Goal: Task Accomplishment & Management: Manage account settings

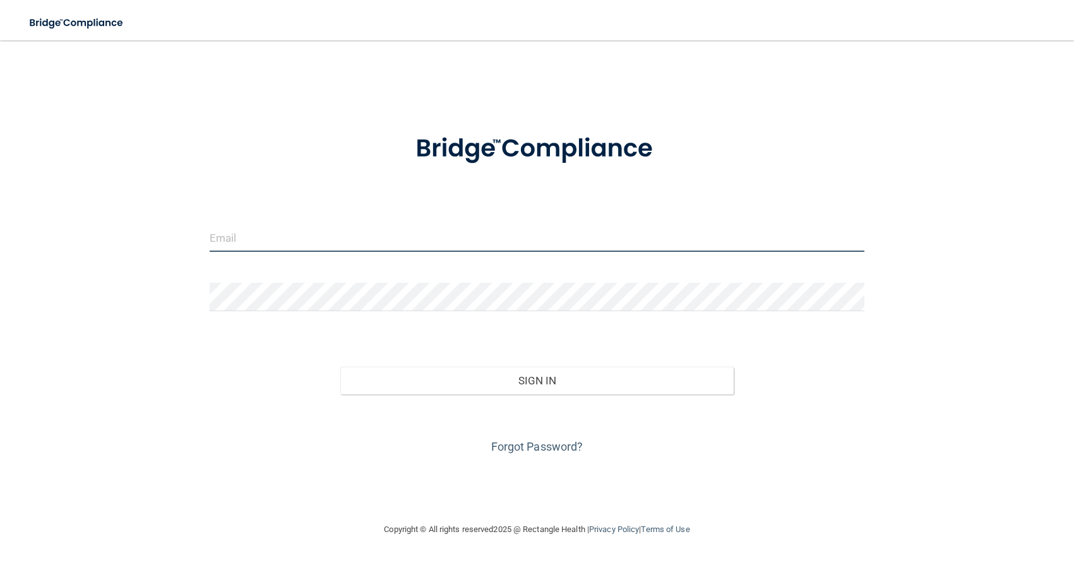
click at [325, 241] on input "email" at bounding box center [537, 238] width 655 height 28
type input "[EMAIL_ADDRESS][DOMAIN_NAME]"
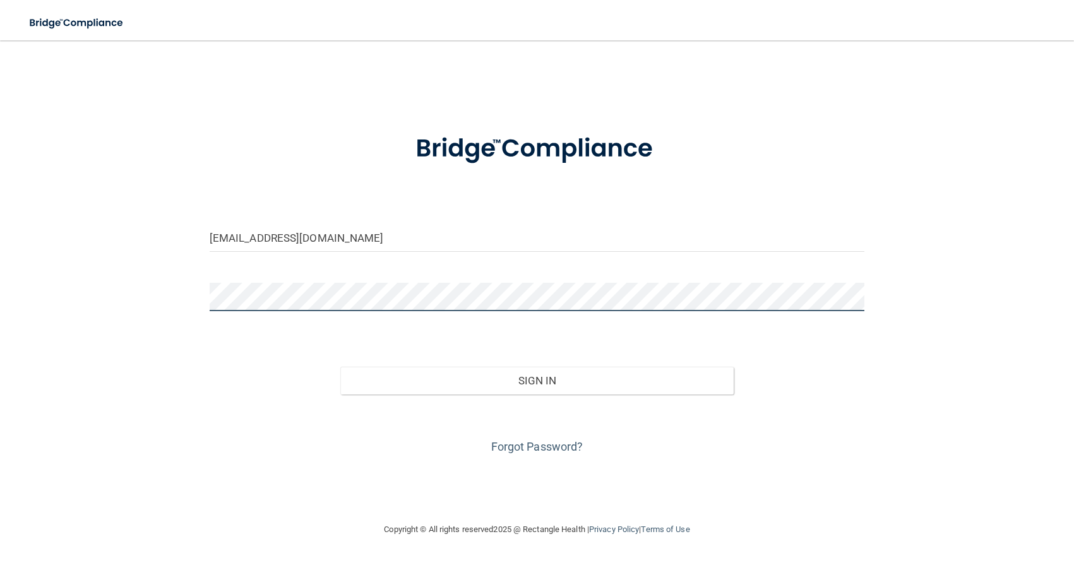
click at [340, 367] on button "Sign In" at bounding box center [536, 381] width 393 height 28
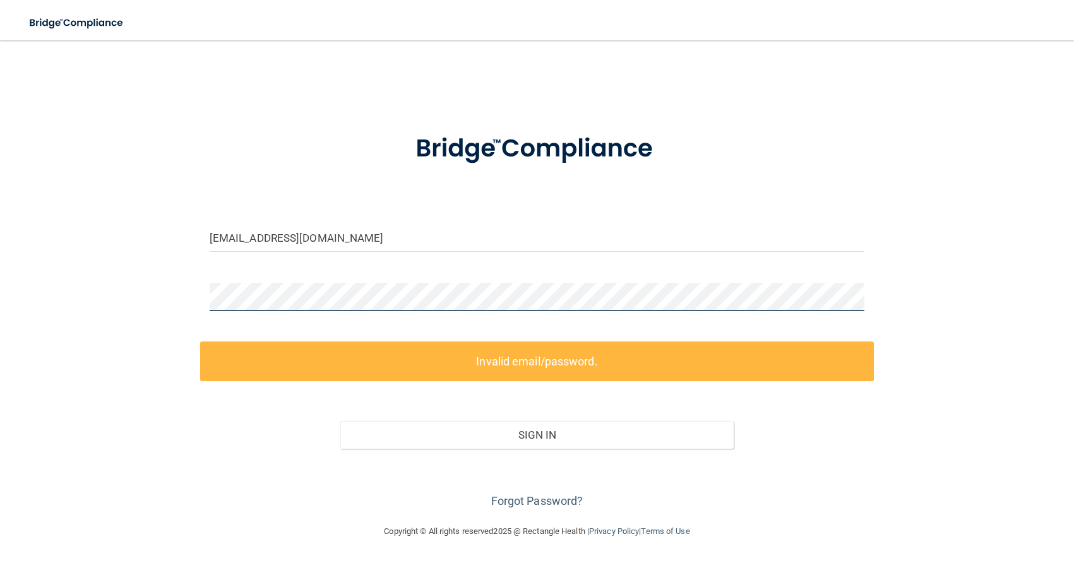
click at [191, 297] on div "[EMAIL_ADDRESS][DOMAIN_NAME] Invalid email/password. You don't have permission …" at bounding box center [537, 282] width 1024 height 458
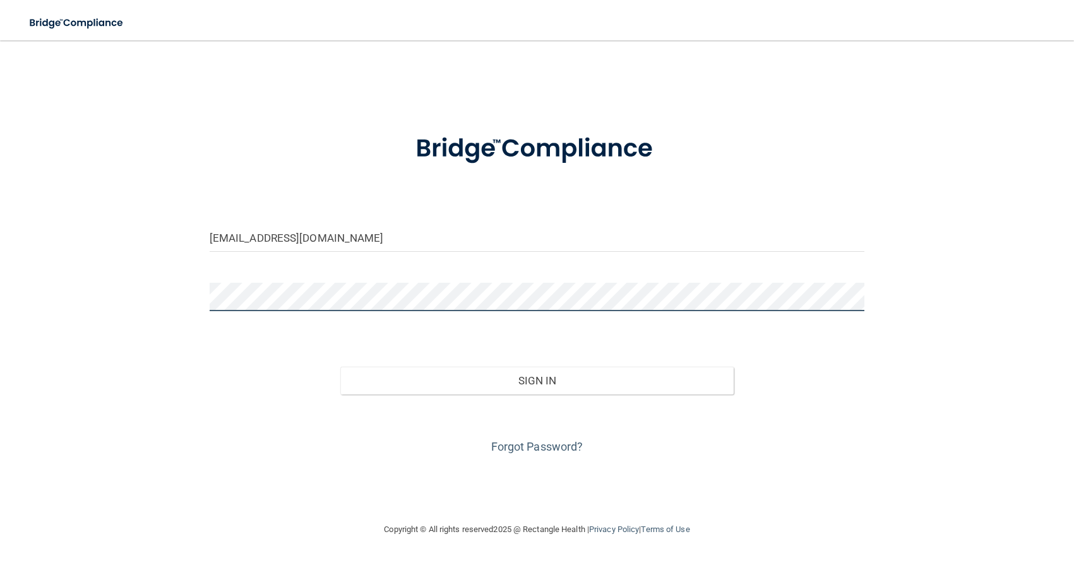
click at [340, 367] on button "Sign In" at bounding box center [536, 381] width 393 height 28
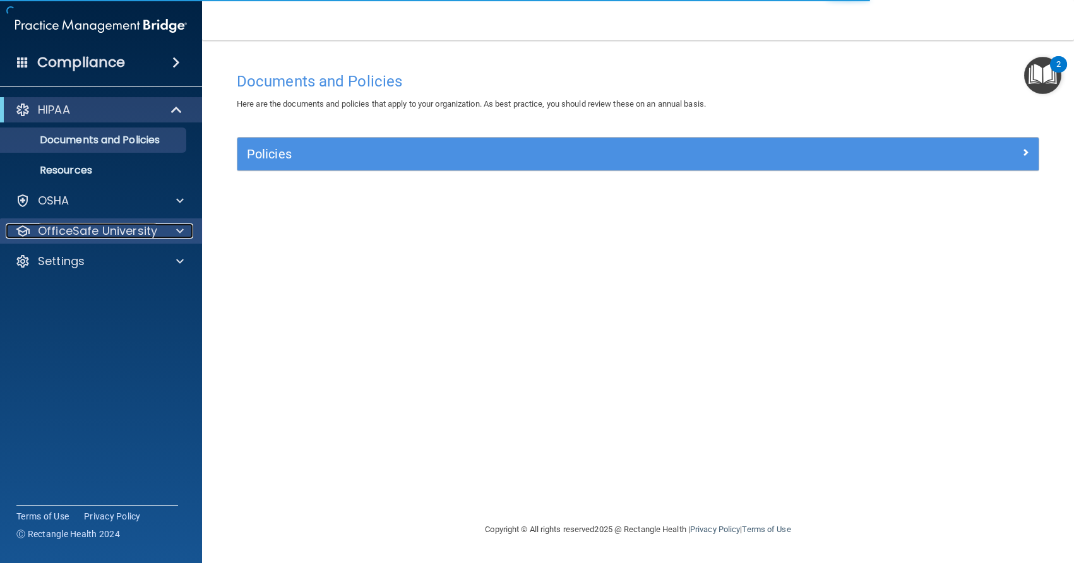
click at [180, 231] on span at bounding box center [180, 231] width 8 height 15
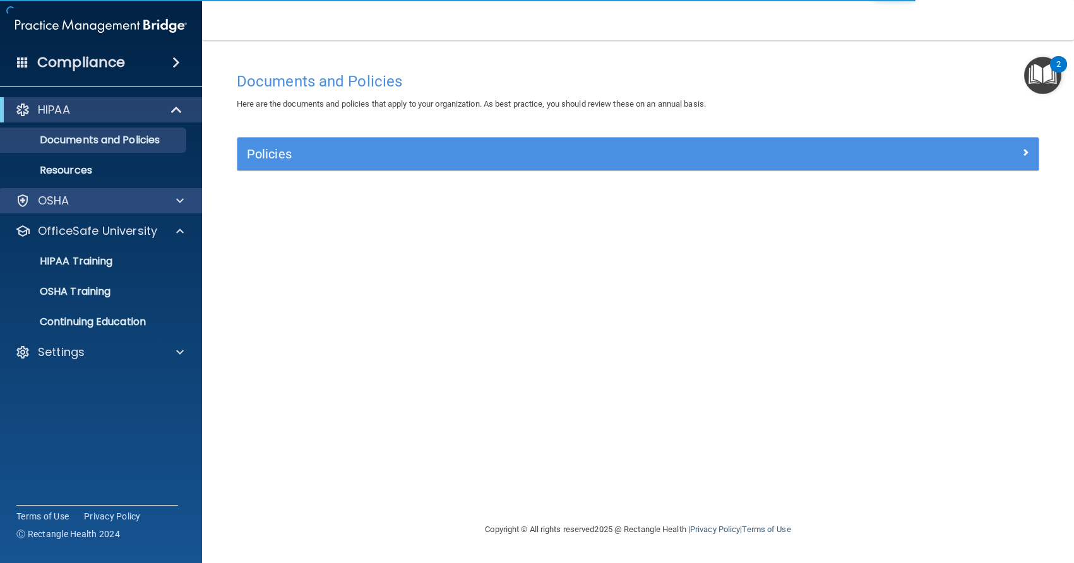
click at [184, 209] on div "OSHA" at bounding box center [101, 200] width 203 height 25
click at [182, 203] on span at bounding box center [180, 200] width 8 height 15
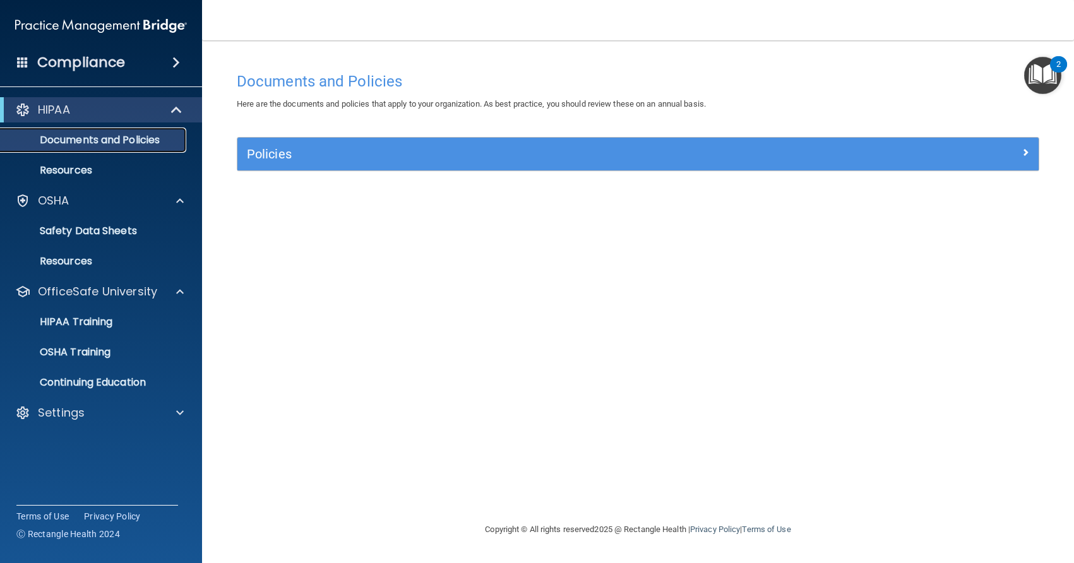
click at [153, 141] on p "Documents and Policies" at bounding box center [94, 140] width 172 height 13
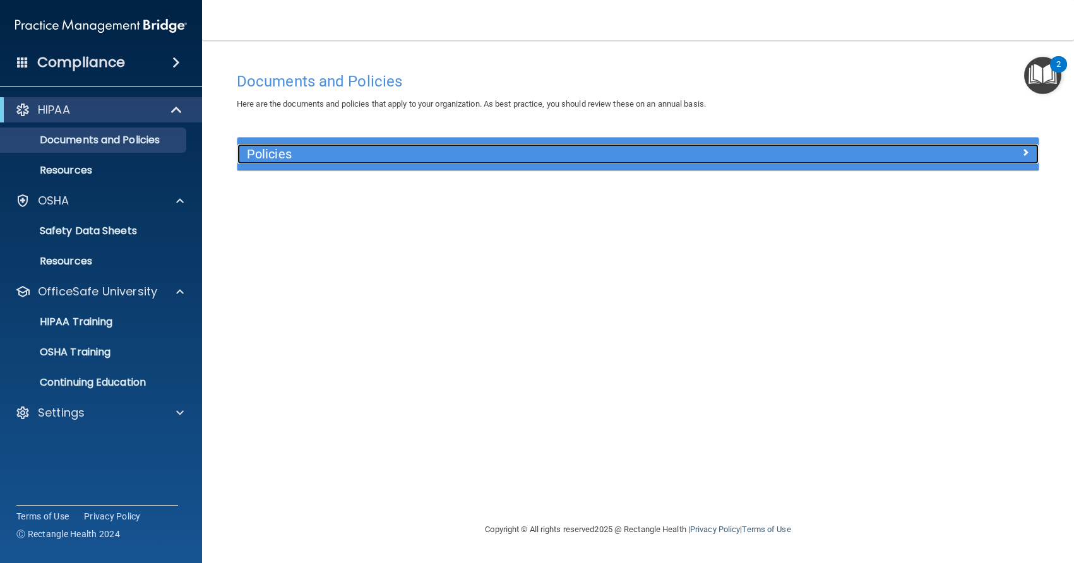
click at [284, 157] on h5 "Policies" at bounding box center [538, 154] width 582 height 14
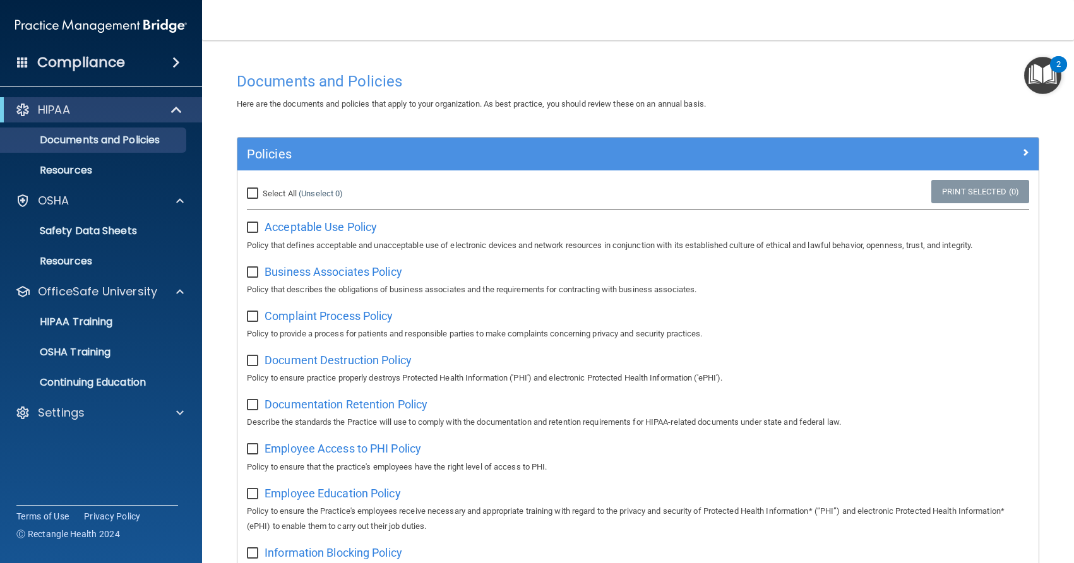
click at [180, 66] on span at bounding box center [176, 62] width 8 height 15
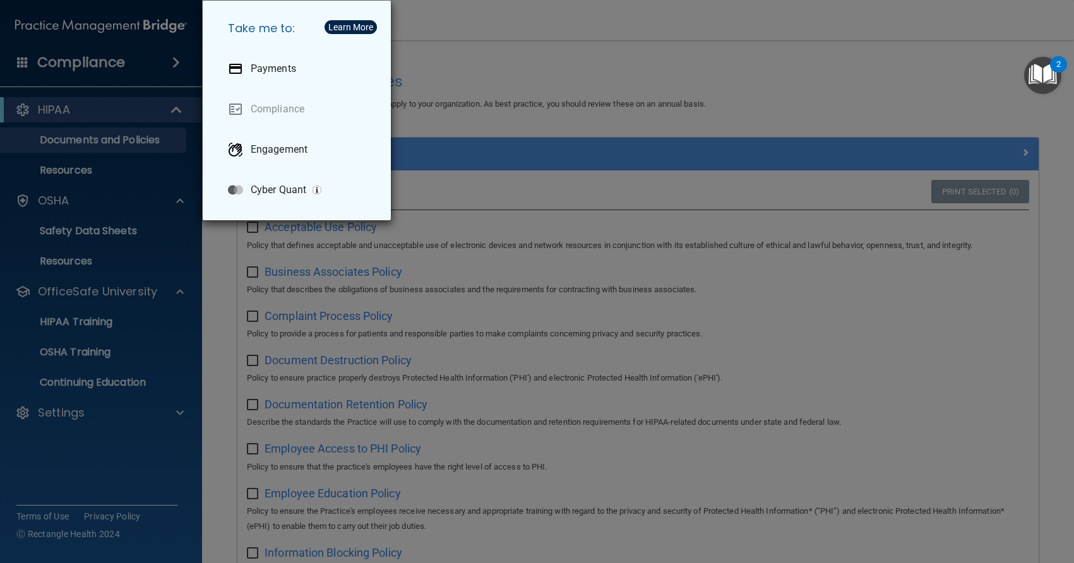
click at [664, 97] on div "Take me to: Payments Compliance Engagement Cyber Quant" at bounding box center [537, 281] width 1074 height 563
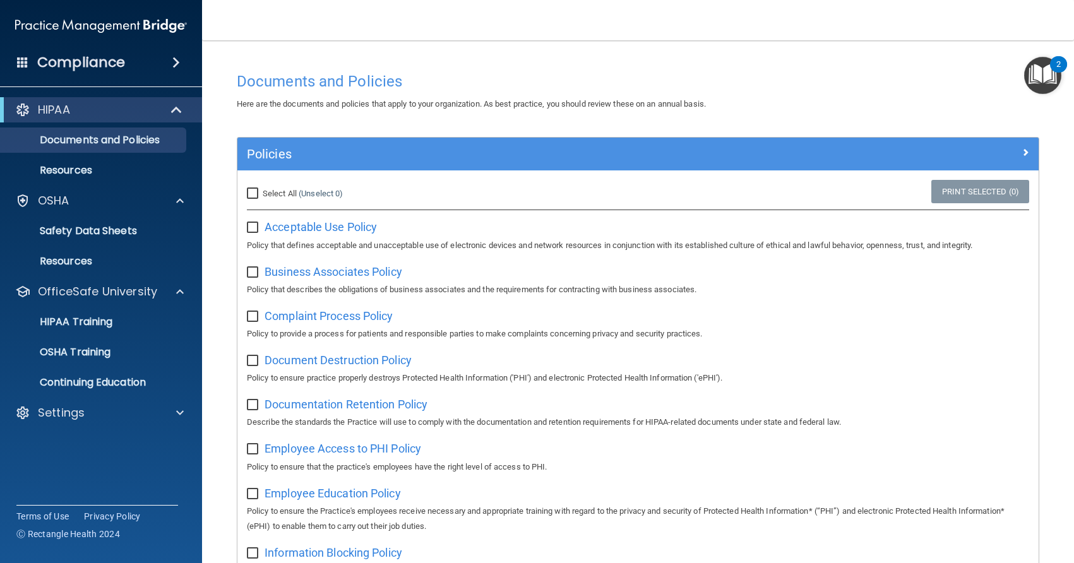
click at [20, 59] on span at bounding box center [22, 61] width 11 height 11
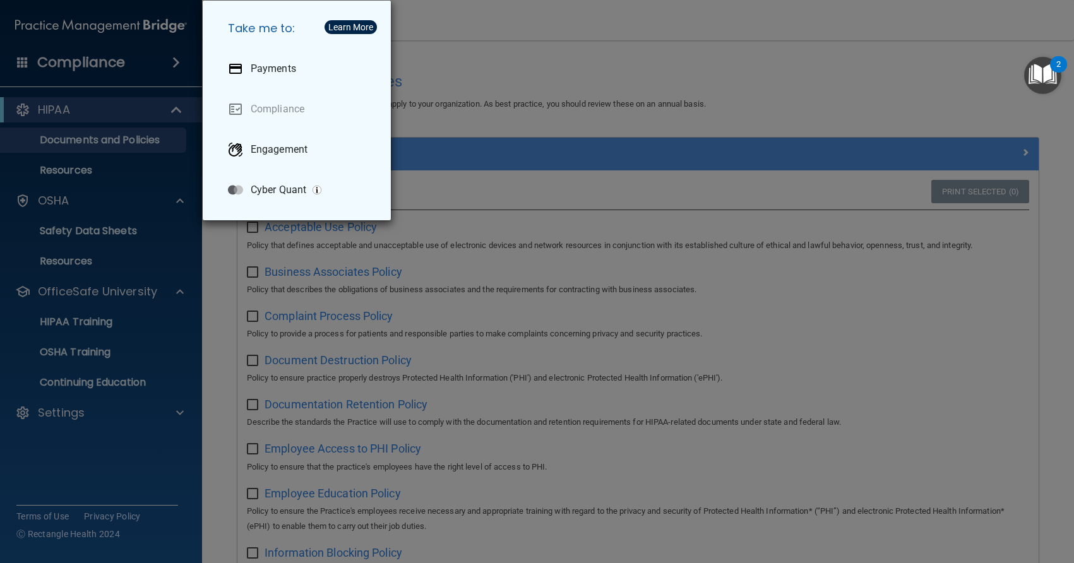
click at [596, 114] on div "Take me to: Payments Compliance Engagement Cyber Quant" at bounding box center [537, 281] width 1074 height 563
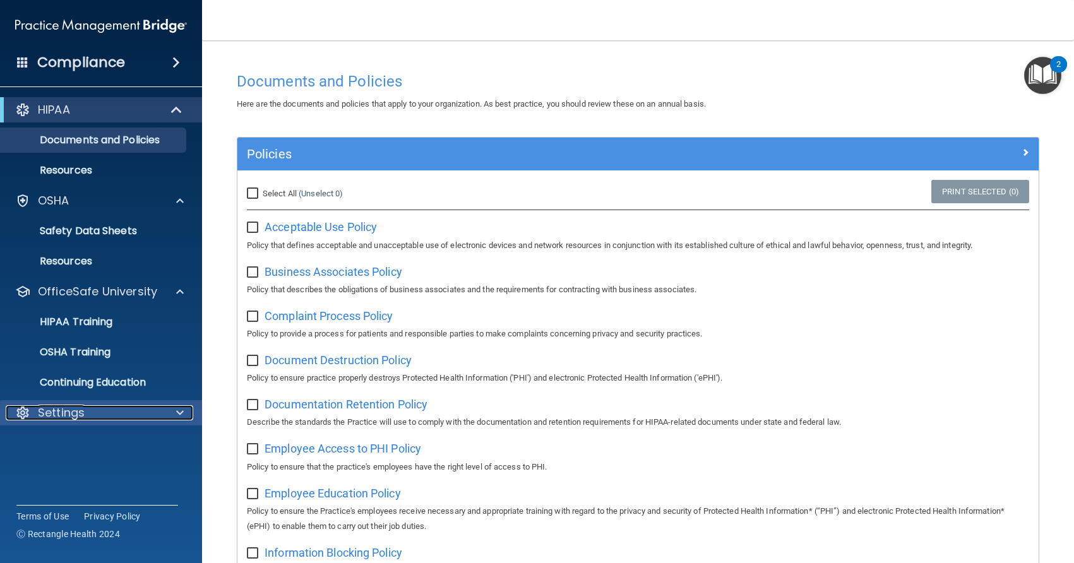
click at [174, 416] on div at bounding box center [178, 412] width 32 height 15
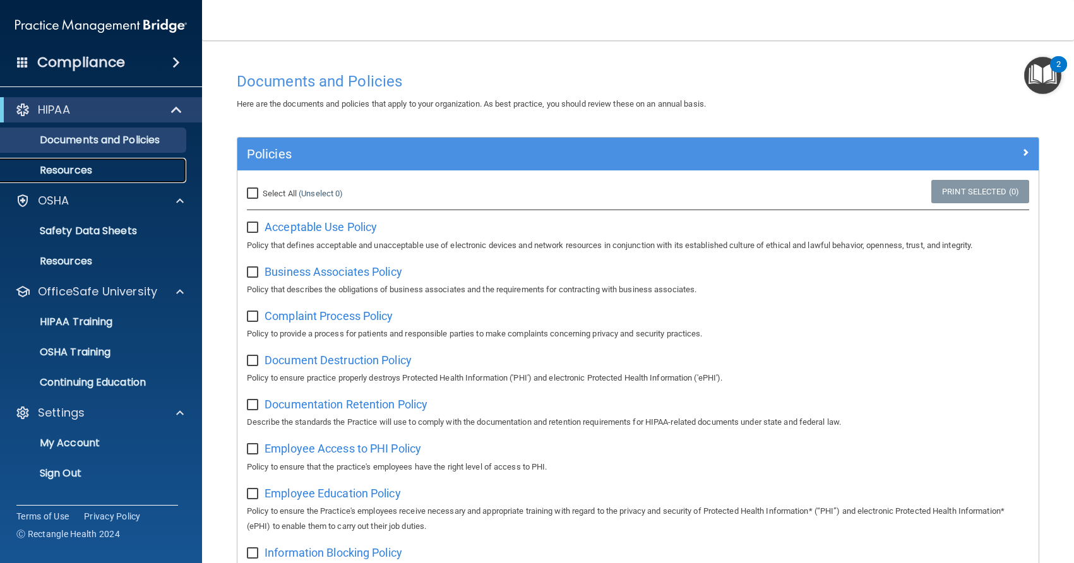
click at [91, 172] on p "Resources" at bounding box center [94, 170] width 172 height 13
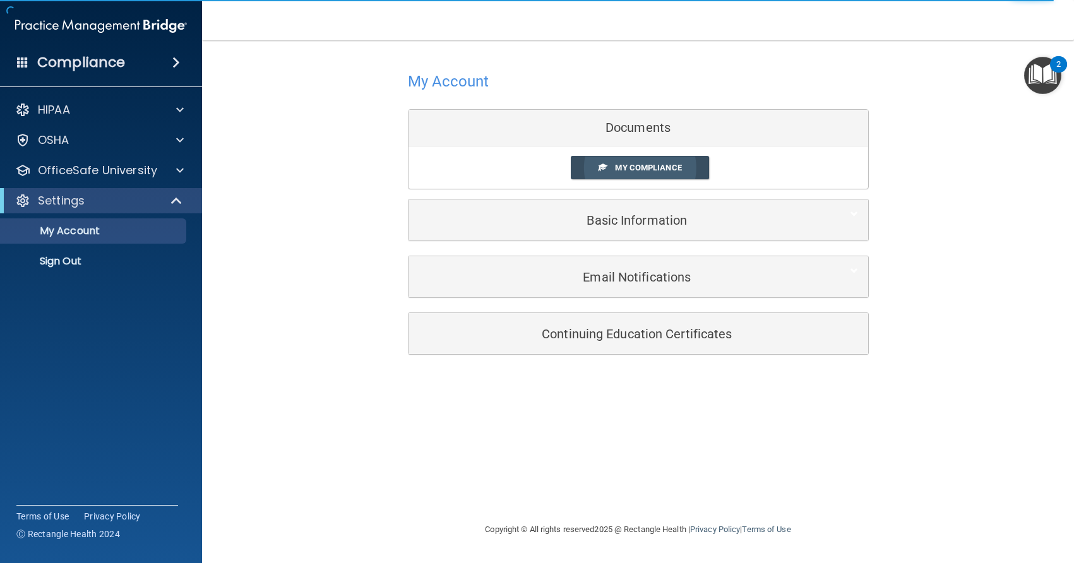
click at [644, 165] on span "My Compliance" at bounding box center [648, 167] width 66 height 9
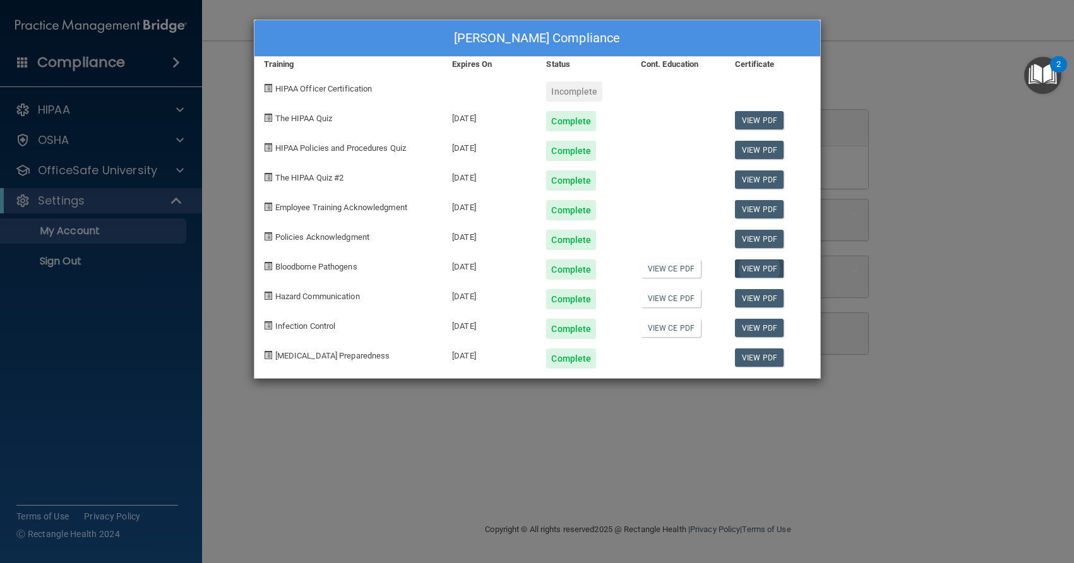
drag, startPoint x: 1001, startPoint y: 217, endPoint x: 768, endPoint y: 219, distance: 233.0
click at [1001, 217] on div "Katelynn Yang's Compliance Training Expires On Status Cont. Education Certifica…" at bounding box center [537, 281] width 1074 height 563
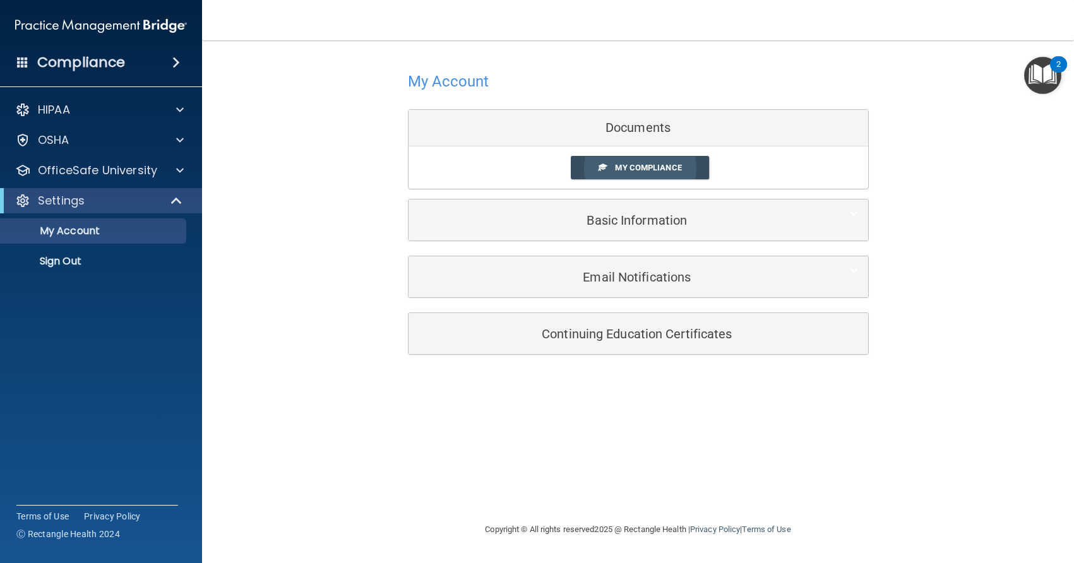
click at [674, 169] on span "My Compliance" at bounding box center [648, 167] width 66 height 9
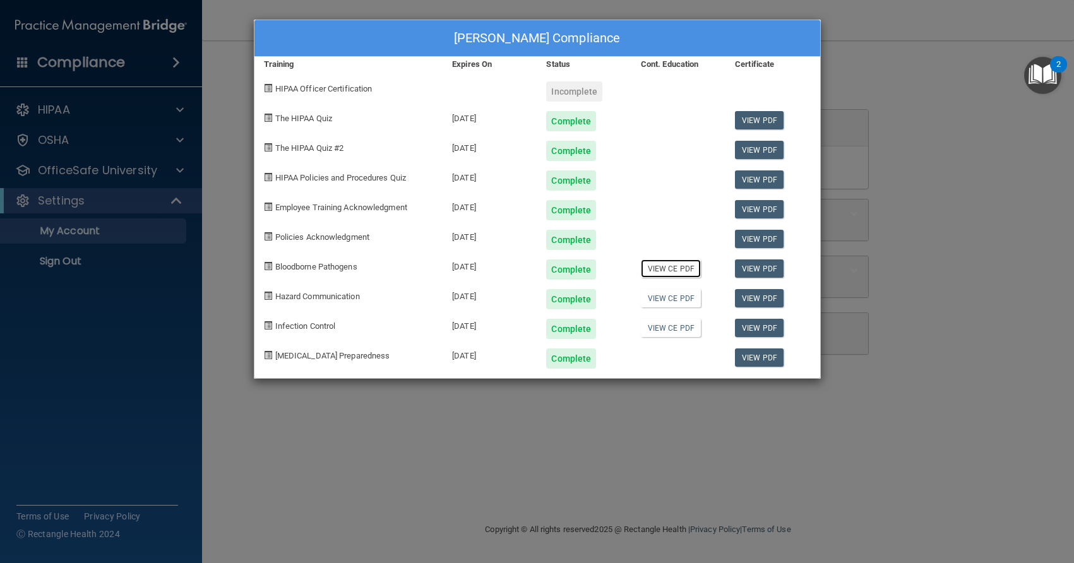
click at [681, 269] on link "View CE PDF" at bounding box center [671, 269] width 60 height 18
click at [956, 127] on div "Katelynn Yang's Compliance Training Expires On Status Cont. Education Certifica…" at bounding box center [537, 281] width 1074 height 563
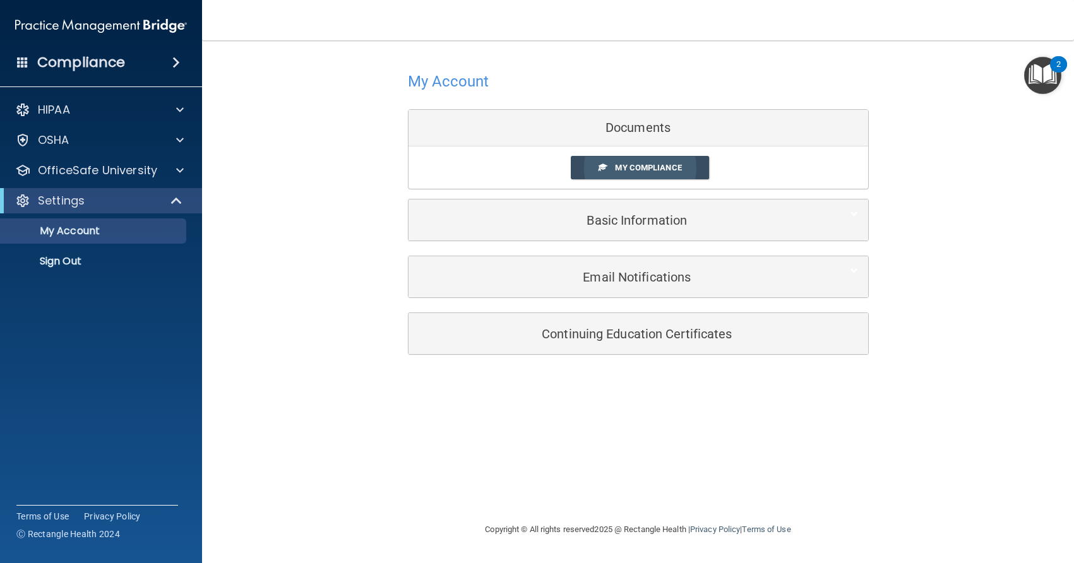
click at [681, 171] on span "My Compliance" at bounding box center [648, 167] width 66 height 9
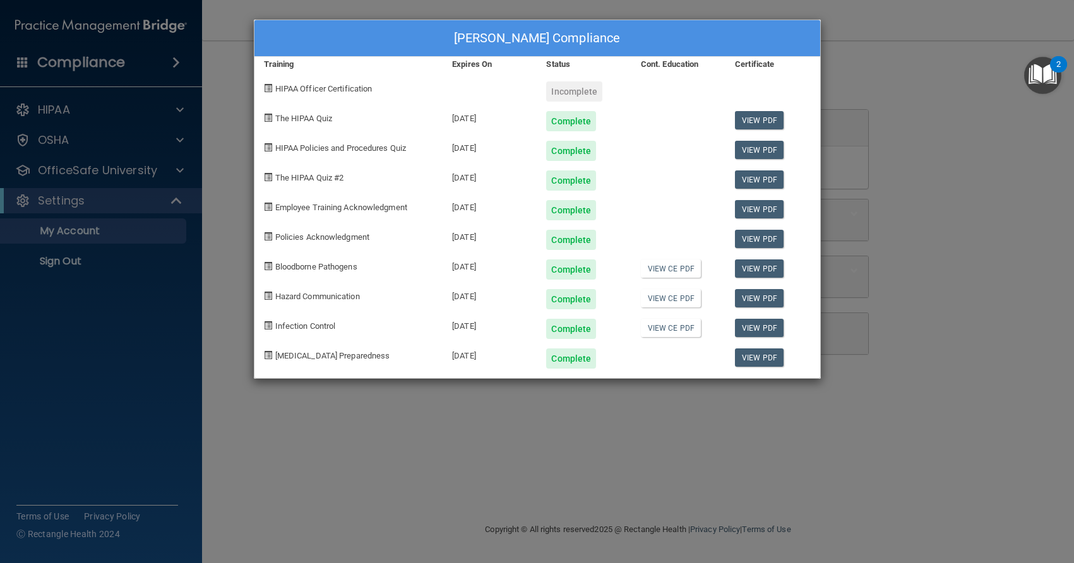
click at [960, 230] on div "Katelynn Yang's Compliance Training Expires On Status Cont. Education Certifica…" at bounding box center [537, 281] width 1074 height 563
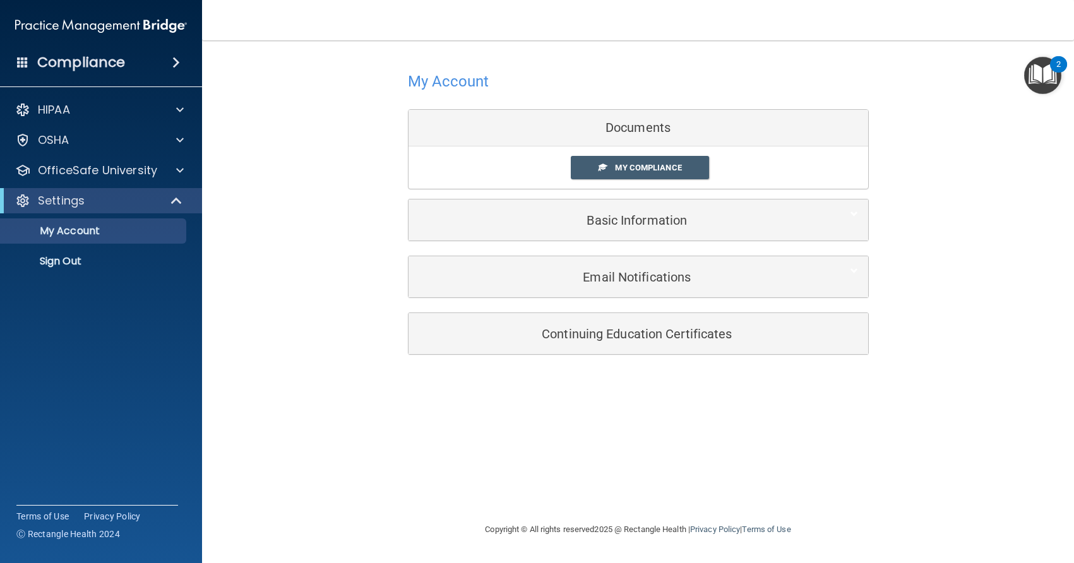
click at [177, 63] on span at bounding box center [176, 62] width 8 height 15
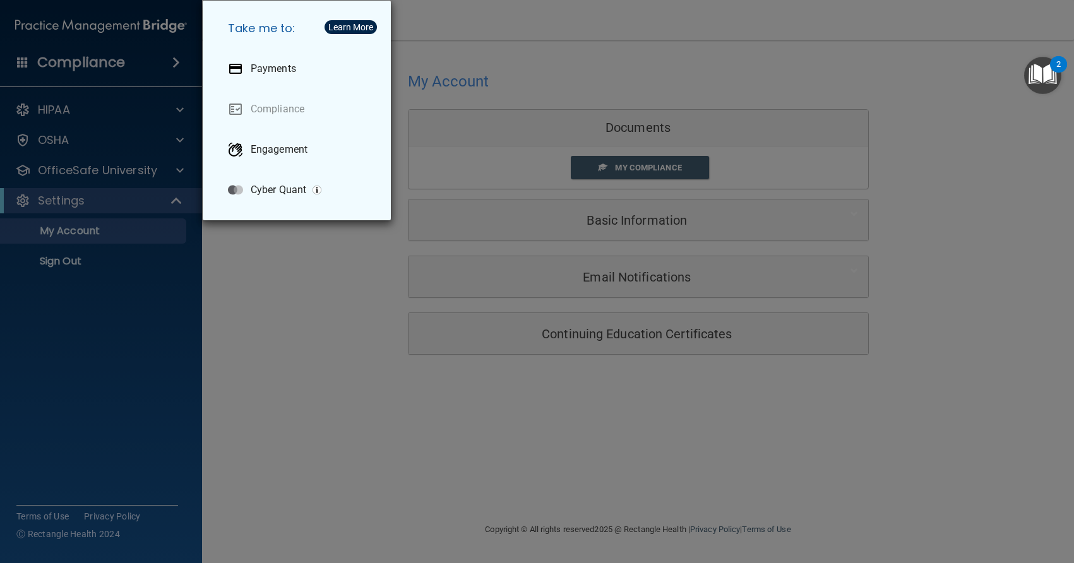
click at [266, 268] on div "Take me to: Payments Compliance Engagement Cyber Quant" at bounding box center [537, 281] width 1074 height 563
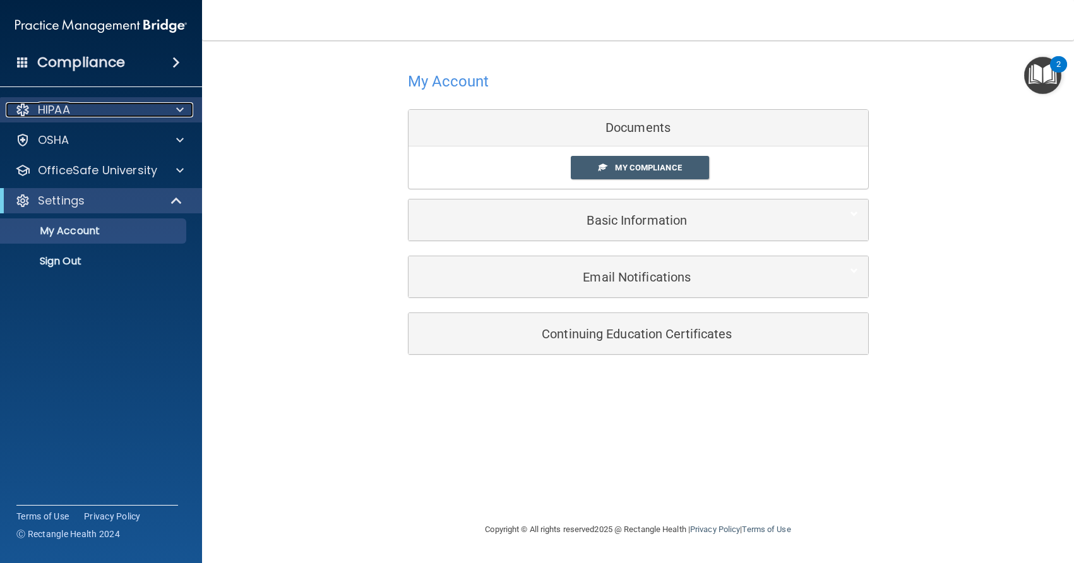
click at [167, 107] on div at bounding box center [178, 109] width 32 height 15
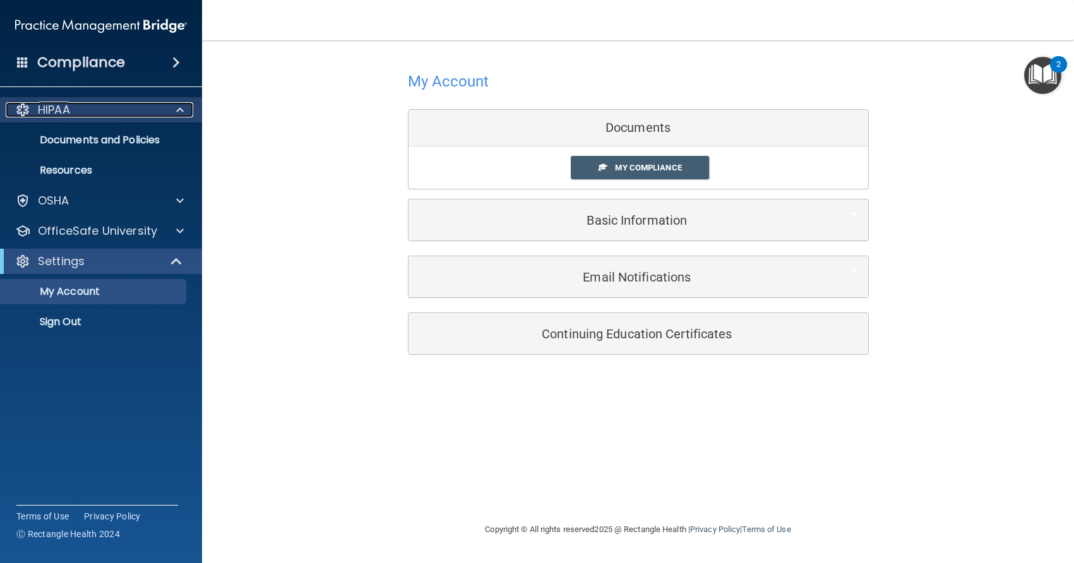
click at [176, 108] on div at bounding box center [178, 109] width 32 height 15
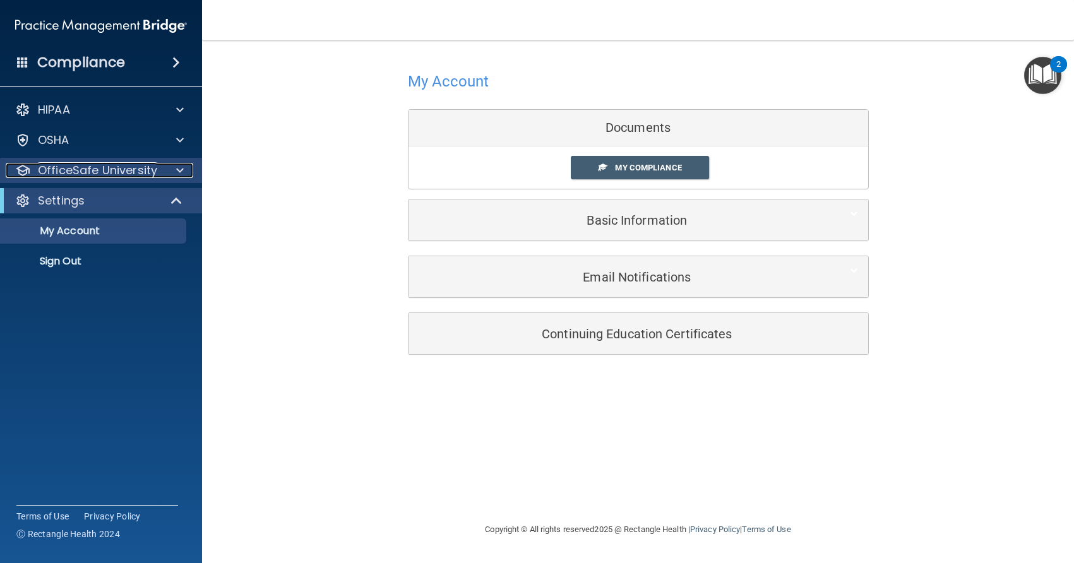
click at [181, 170] on span at bounding box center [180, 170] width 8 height 15
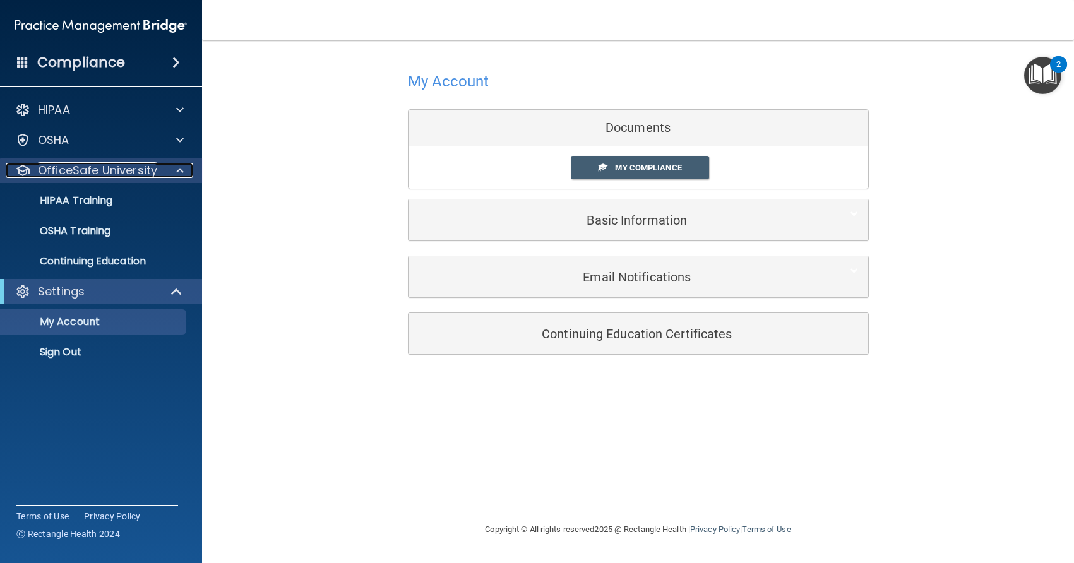
click at [181, 170] on span at bounding box center [180, 170] width 8 height 15
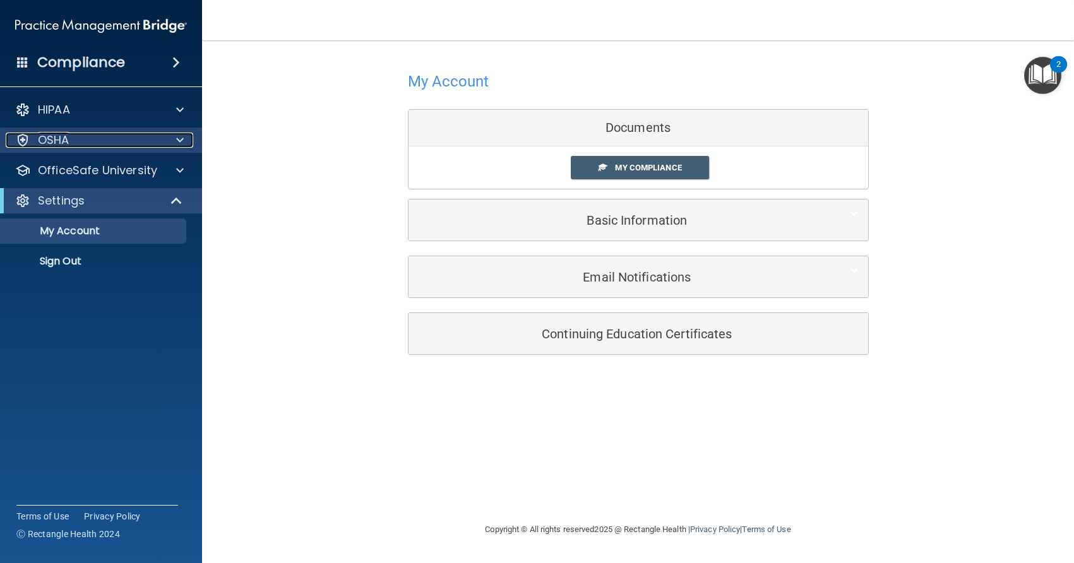
click at [181, 147] on span at bounding box center [180, 140] width 8 height 15
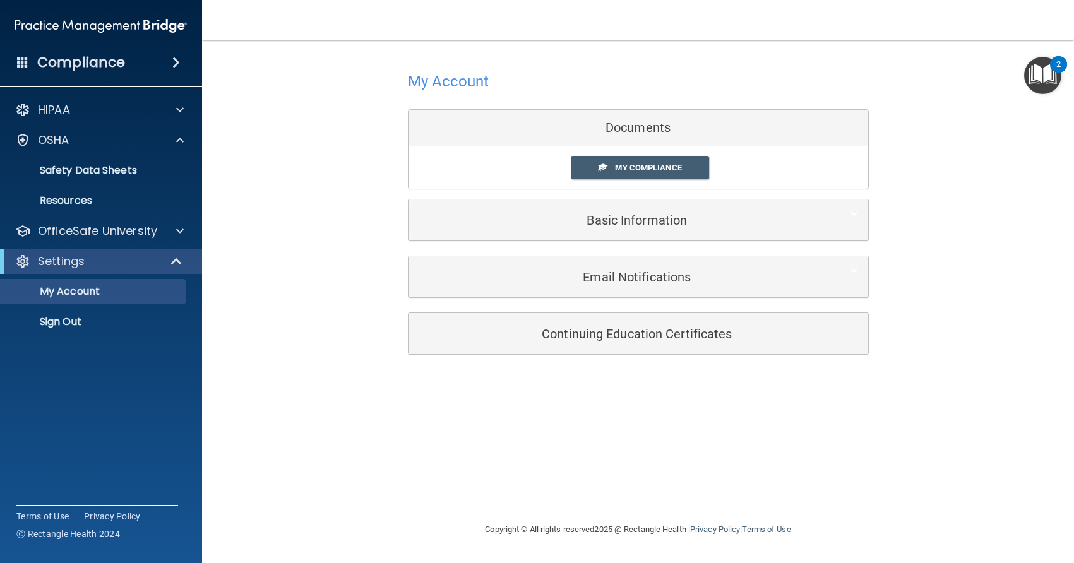
click at [179, 153] on ul "Documents Safety Data Sheets Self-Assessment Injury and Illness Report Resources" at bounding box center [101, 183] width 229 height 61
click at [184, 147] on div at bounding box center [178, 140] width 32 height 15
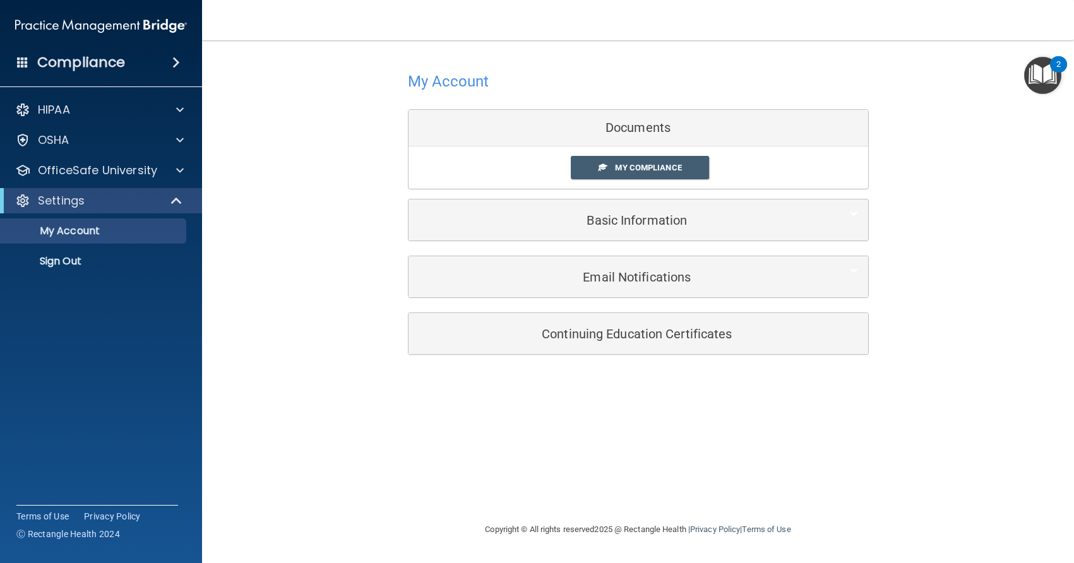
click at [30, 65] on div "Compliance" at bounding box center [101, 63] width 202 height 28
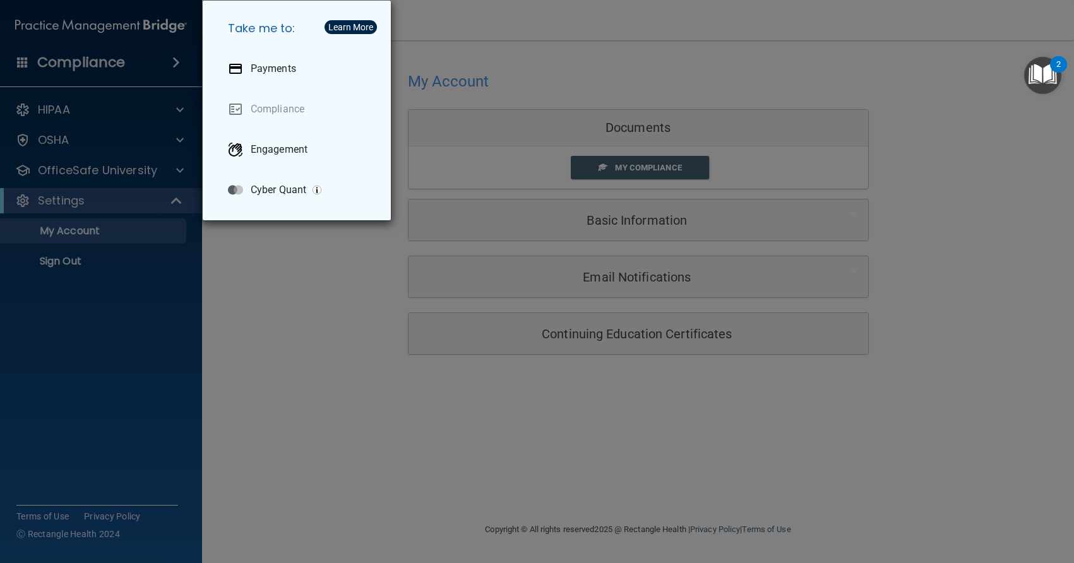
click at [342, 314] on div "Take me to: Payments Compliance Engagement Cyber Quant" at bounding box center [537, 281] width 1074 height 563
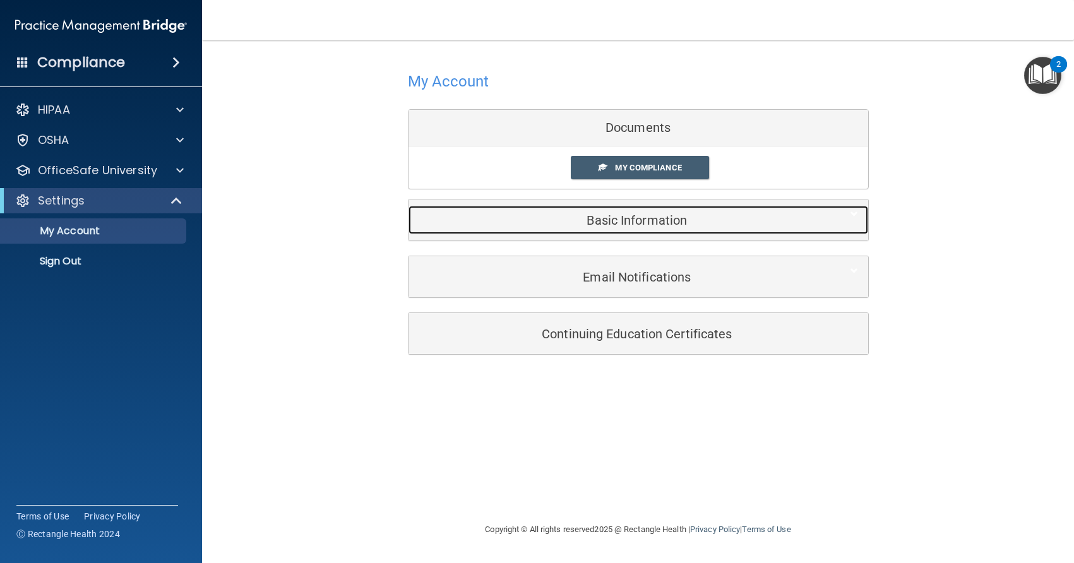
click at [690, 229] on div "Basic Information" at bounding box center [619, 220] width 421 height 28
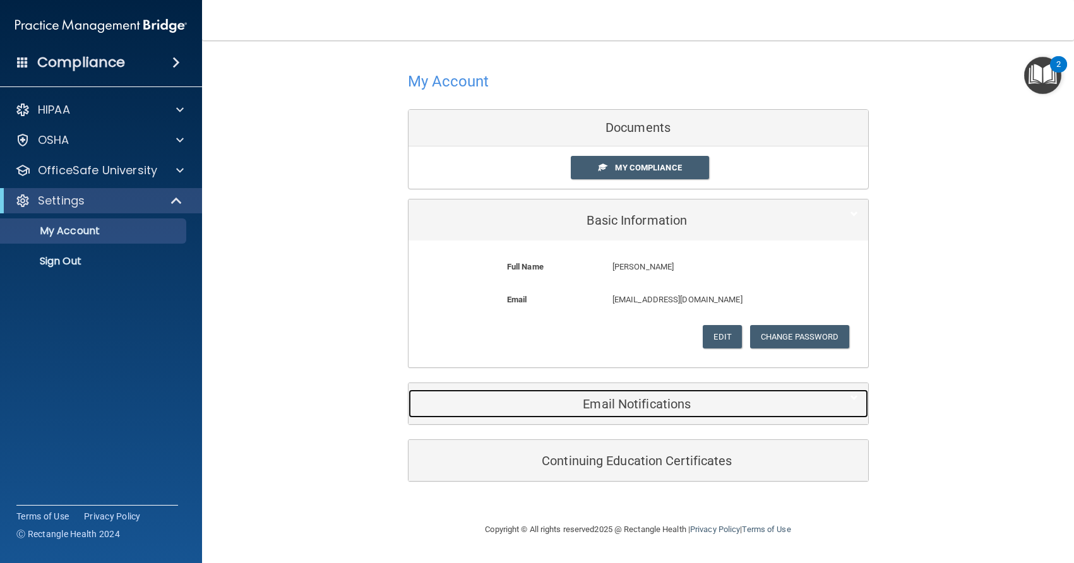
drag, startPoint x: 781, startPoint y: 397, endPoint x: 794, endPoint y: 392, distance: 14.0
click at [781, 397] on h5 "Email Notifications" at bounding box center [619, 404] width 402 height 14
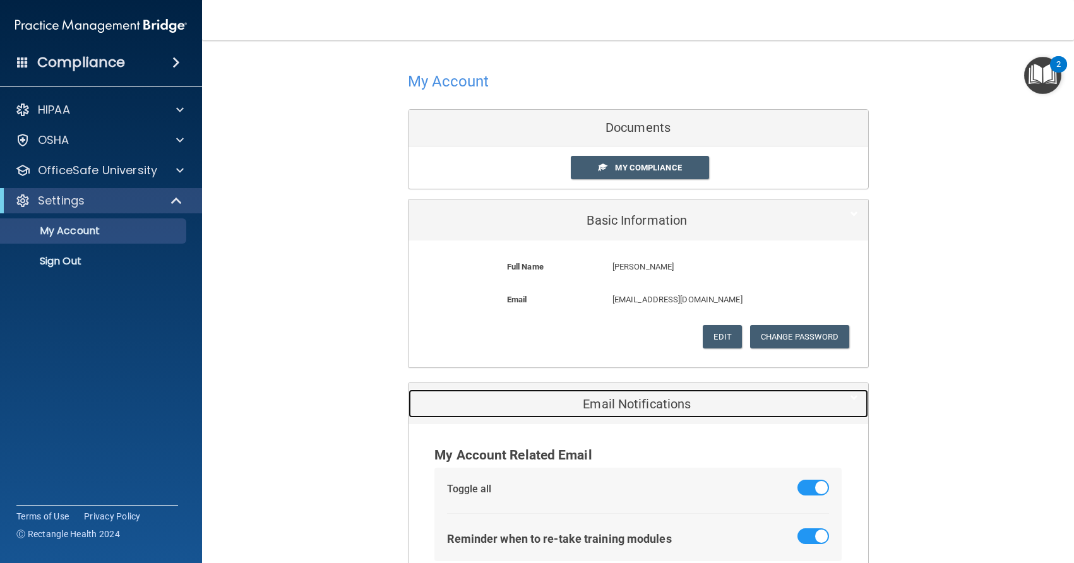
scroll to position [140, 0]
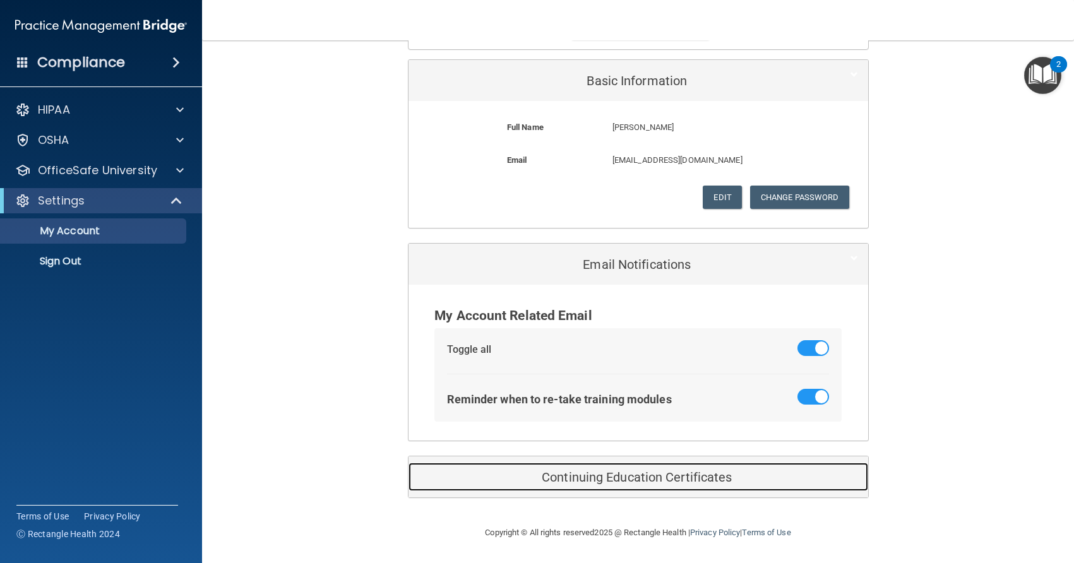
drag, startPoint x: 719, startPoint y: 477, endPoint x: 791, endPoint y: 465, distance: 73.1
click at [719, 477] on h5 "Continuing Education Certificates" at bounding box center [619, 477] width 402 height 14
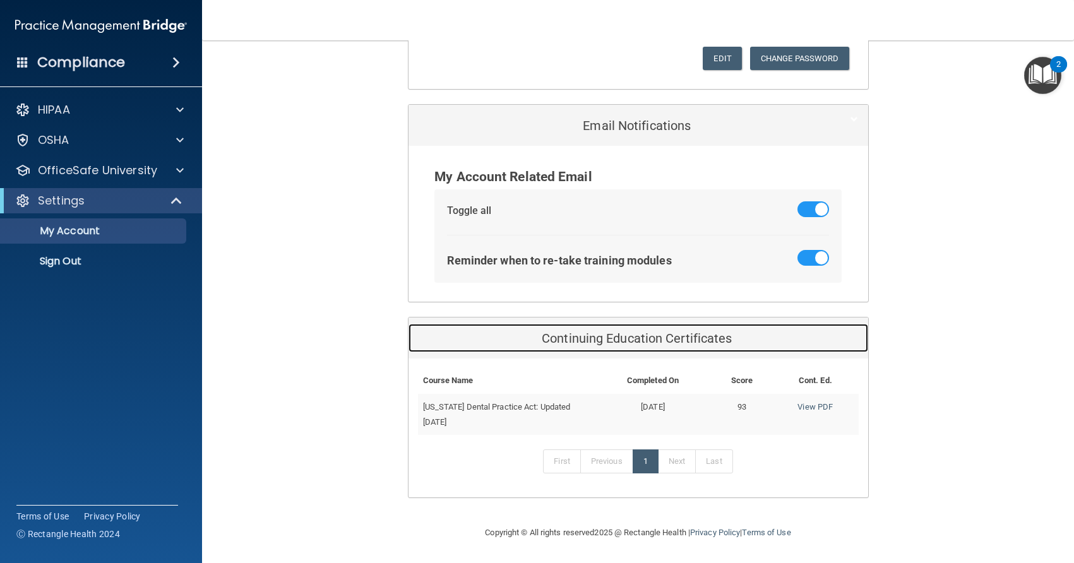
scroll to position [0, 0]
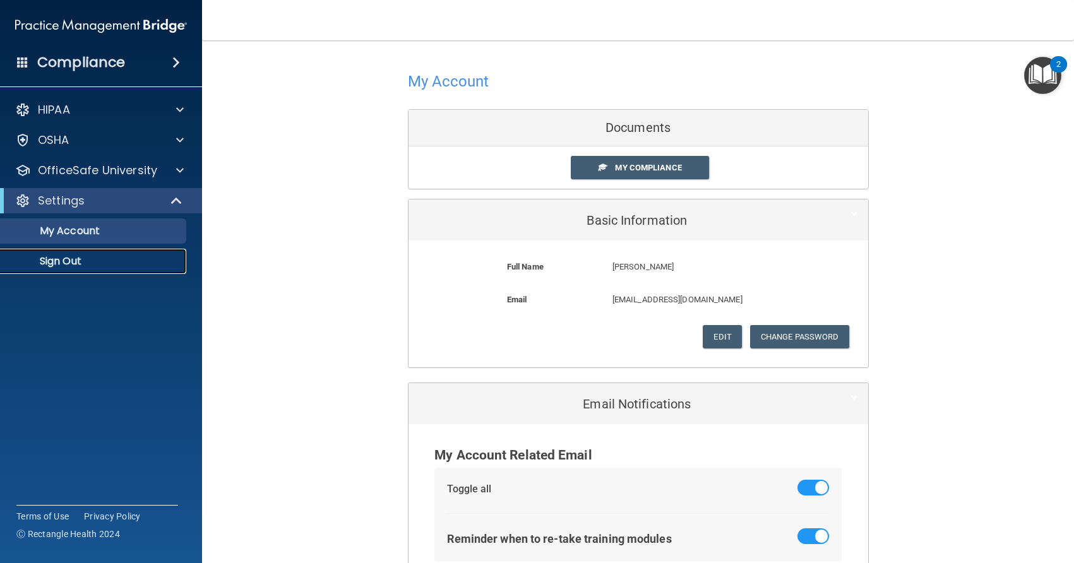
click at [92, 258] on p "Sign Out" at bounding box center [94, 261] width 172 height 13
